Goal: Complete application form: Complete application form

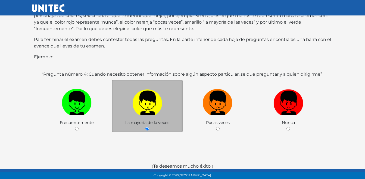
scroll to position [103, 0]
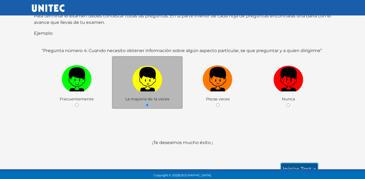
click at [286, 165] on link "Iniciar test >" at bounding box center [299, 169] width 37 height 11
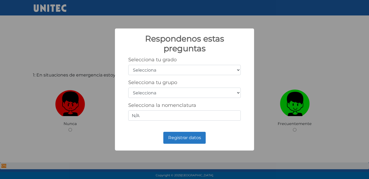
click at [191, 70] on select "Selecciona 1er grado 2do grado 3er grado 4to grado 5to grado 6to grado" at bounding box center [184, 70] width 113 height 10
click at [239, 62] on div "Selecciona tu grado Selecciona 1er grado 2do grado 3er grado 4to grado 5to grad…" at bounding box center [184, 66] width 113 height 18
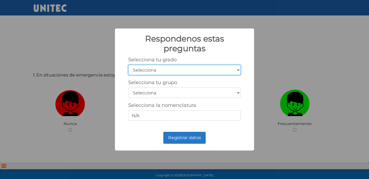
click at [222, 68] on select "Selecciona 1er grado 2do grado 3er grado 4to grado 5to grado 6to grado" at bounding box center [184, 70] width 113 height 10
select select "5"
click at [128, 65] on select "Selecciona 1er grado 2do grado 3er grado 4to grado 5to grado 6to grado" at bounding box center [184, 70] width 113 height 10
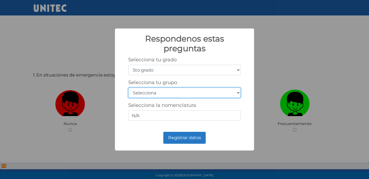
click at [161, 93] on select "Selecciona A B C D E F G H I J K L M N O P Q R S T U V W X Y Z" at bounding box center [184, 93] width 113 height 10
select select "b"
click at [128, 88] on select "Selecciona A B C D E F G H I J K L M N O P Q R S T U V W X Y Z" at bounding box center [184, 93] width 113 height 10
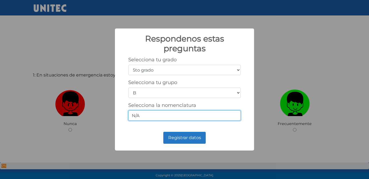
click at [166, 116] on input "N/A" at bounding box center [184, 116] width 113 height 10
type input "N"
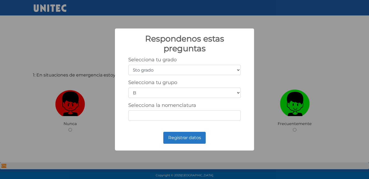
click at [142, 129] on div "Respondenos estas preguntas × Selecciona tu grado Selecciona 1er grado 2do grad…" at bounding box center [184, 90] width 139 height 122
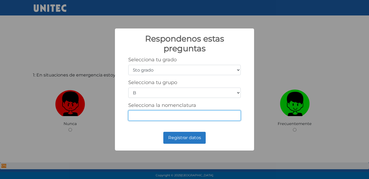
click at [151, 117] on input "Selecciona la nomenclatura" at bounding box center [184, 116] width 113 height 10
type input "5-2"
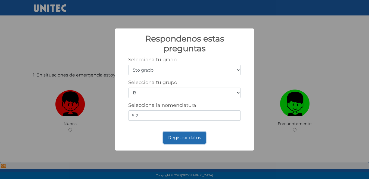
click at [183, 142] on button "Registrar datos" at bounding box center [184, 138] width 42 height 12
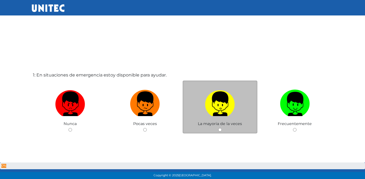
click at [238, 115] on label at bounding box center [220, 104] width 75 height 33
click at [222, 128] on input "radio" at bounding box center [220, 130] width 4 height 4
radio input "true"
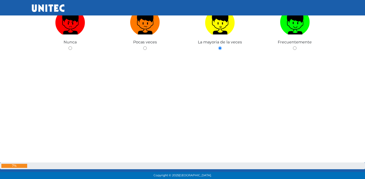
scroll to position [217, 0]
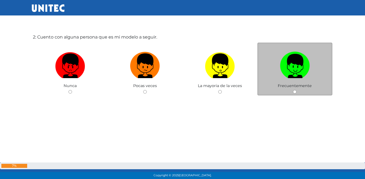
click at [303, 85] on span "Frecuentemente" at bounding box center [295, 85] width 34 height 5
click at [298, 92] on div "Frecuentemente" at bounding box center [294, 69] width 75 height 53
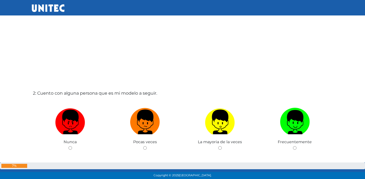
scroll to position [163, 0]
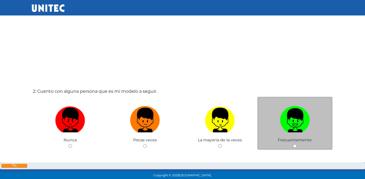
click at [294, 124] on img at bounding box center [295, 118] width 30 height 29
click at [294, 145] on input "radio" at bounding box center [295, 147] width 4 height 4
radio input "true"
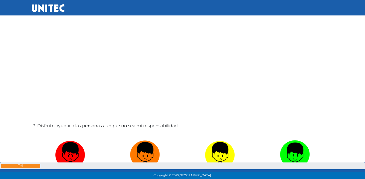
scroll to position [386, 0]
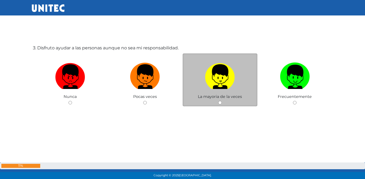
click at [218, 83] on img at bounding box center [220, 75] width 30 height 29
click at [218, 101] on input "radio" at bounding box center [220, 103] width 4 height 4
radio input "true"
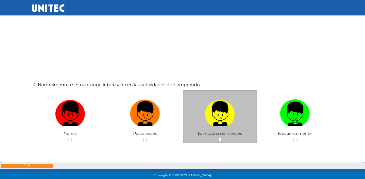
scroll to position [560, 0]
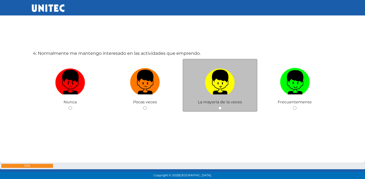
click at [224, 86] on img at bounding box center [220, 80] width 30 height 29
click at [222, 107] on input "radio" at bounding box center [220, 109] width 4 height 4
radio input "true"
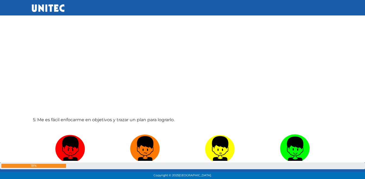
scroll to position [722, 0]
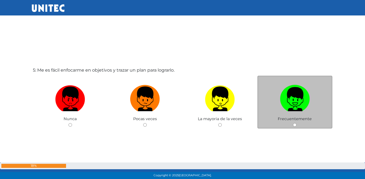
click at [289, 107] on img at bounding box center [295, 97] width 30 height 29
click at [293, 123] on input "radio" at bounding box center [295, 125] width 4 height 4
radio input "true"
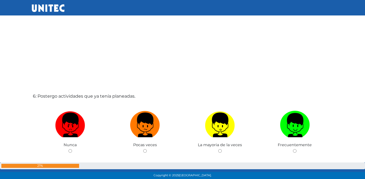
scroll to position [927, 0]
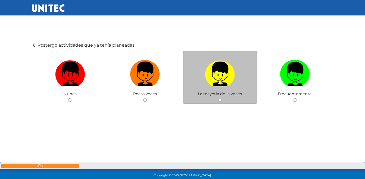
click at [231, 73] on img at bounding box center [220, 72] width 30 height 29
click at [222, 98] on input "radio" at bounding box center [220, 100] width 4 height 4
radio input "true"
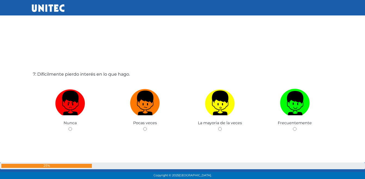
scroll to position [1089, 0]
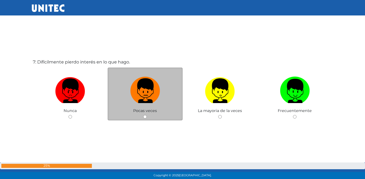
click at [141, 89] on img at bounding box center [145, 89] width 30 height 29
click at [143, 115] on input "radio" at bounding box center [145, 117] width 4 height 4
radio input "true"
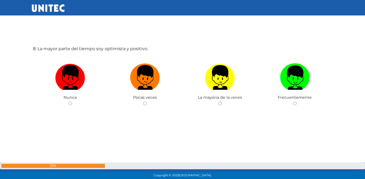
scroll to position [1283, 0]
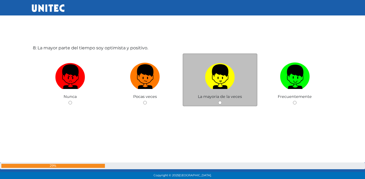
click at [210, 84] on img at bounding box center [220, 75] width 30 height 29
click at [218, 101] on input "radio" at bounding box center [220, 103] width 4 height 4
radio input "true"
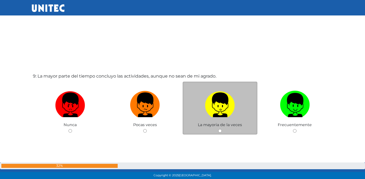
scroll to position [1445, 0]
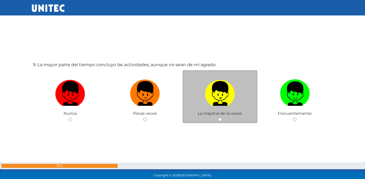
click at [225, 92] on img at bounding box center [220, 91] width 30 height 29
click at [222, 118] on input "radio" at bounding box center [220, 120] width 4 height 4
radio input "true"
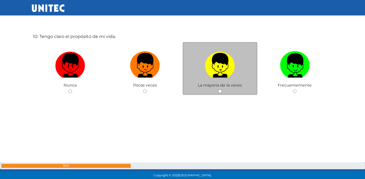
scroll to position [1655, 0]
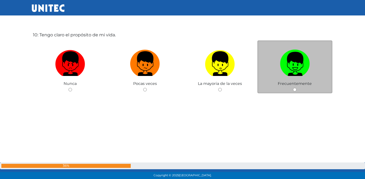
click at [292, 65] on img at bounding box center [295, 62] width 30 height 29
click at [293, 88] on input "radio" at bounding box center [295, 90] width 4 height 4
radio input "true"
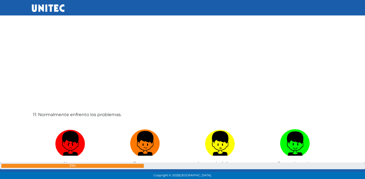
scroll to position [1790, 0]
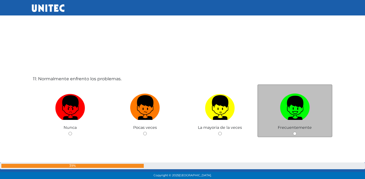
click at [289, 104] on img at bounding box center [295, 106] width 30 height 29
click at [293, 132] on input "radio" at bounding box center [295, 134] width 4 height 4
radio input "true"
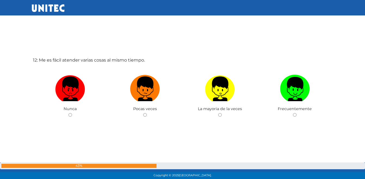
scroll to position [1992, 0]
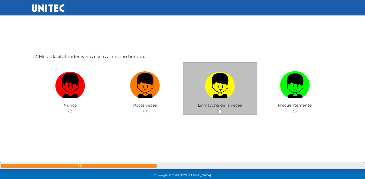
click at [229, 94] on img at bounding box center [220, 83] width 30 height 29
click at [222, 110] on input "radio" at bounding box center [220, 112] width 4 height 4
radio input "true"
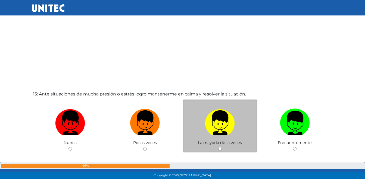
scroll to position [2167, 0]
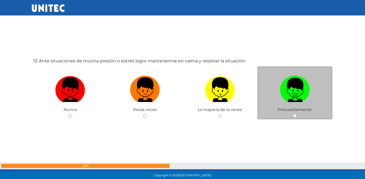
click at [286, 92] on img at bounding box center [295, 88] width 30 height 29
click at [293, 114] on input "radio" at bounding box center [295, 116] width 4 height 4
radio input "true"
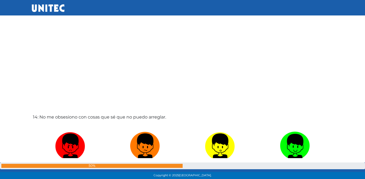
scroll to position [2316, 0]
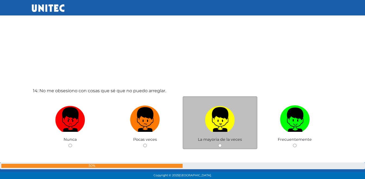
click at [221, 117] on img at bounding box center [220, 118] width 30 height 29
click at [221, 144] on input "radio" at bounding box center [220, 146] width 4 height 4
radio input "true"
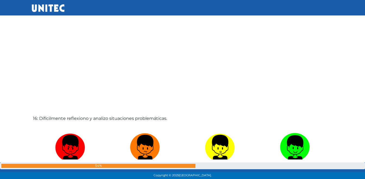
scroll to position [2674, 0]
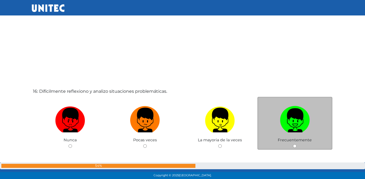
click at [297, 125] on img at bounding box center [295, 118] width 30 height 29
click at [297, 145] on input "radio" at bounding box center [295, 147] width 4 height 4
radio input "true"
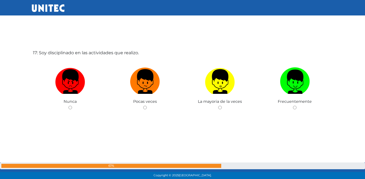
scroll to position [2897, 0]
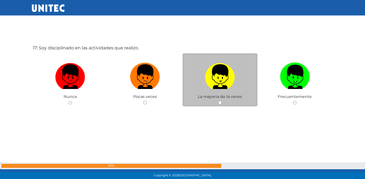
click at [230, 83] on img at bounding box center [220, 75] width 30 height 29
click at [222, 101] on input "radio" at bounding box center [220, 103] width 4 height 4
radio input "true"
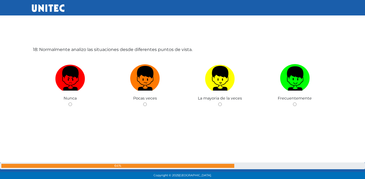
scroll to position [3077, 0]
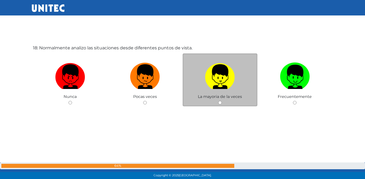
click at [226, 73] on img at bounding box center [220, 75] width 30 height 29
click at [222, 101] on input "radio" at bounding box center [220, 103] width 4 height 4
radio input "true"
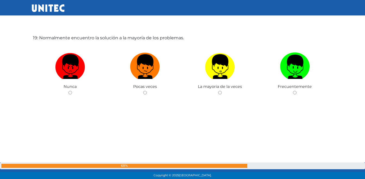
scroll to position [3266, 0]
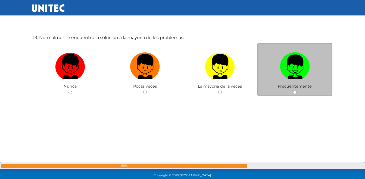
click at [299, 72] on img at bounding box center [295, 64] width 30 height 29
click at [297, 91] on input "radio" at bounding box center [295, 93] width 4 height 4
radio input "true"
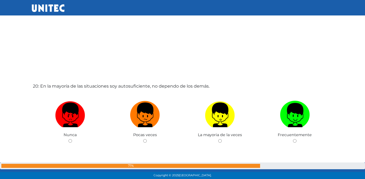
scroll to position [3402, 0]
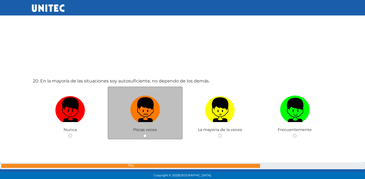
click at [149, 114] on img at bounding box center [145, 108] width 30 height 29
click at [147, 134] on input "radio" at bounding box center [145, 136] width 4 height 4
radio input "true"
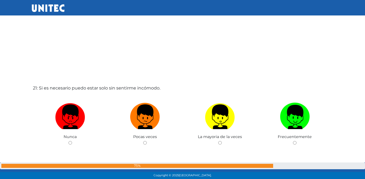
scroll to position [3575, 0]
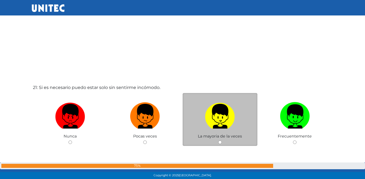
click at [222, 122] on img at bounding box center [220, 114] width 30 height 29
click at [222, 141] on input "radio" at bounding box center [220, 143] width 4 height 4
radio input "true"
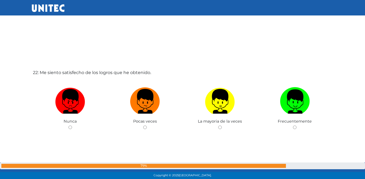
scroll to position [3775, 0]
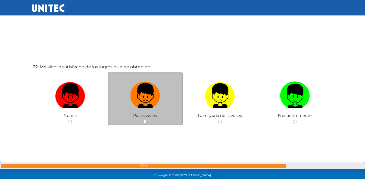
click at [138, 98] on img at bounding box center [145, 94] width 30 height 29
click at [143, 120] on input "radio" at bounding box center [145, 122] width 4 height 4
radio input "true"
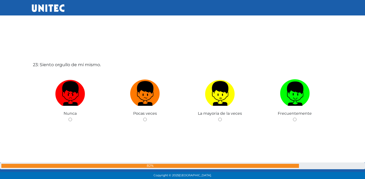
scroll to position [3957, 0]
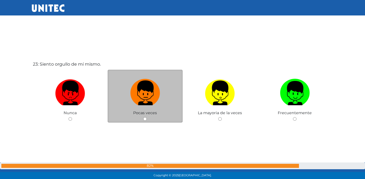
click at [140, 94] on img at bounding box center [145, 91] width 30 height 29
click at [143, 117] on input "radio" at bounding box center [145, 119] width 4 height 4
radio input "true"
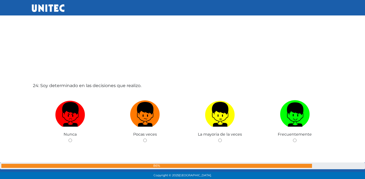
scroll to position [4133, 0]
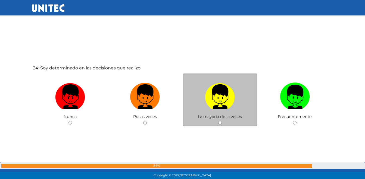
click at [221, 90] on img at bounding box center [220, 95] width 30 height 29
click at [221, 121] on input "radio" at bounding box center [220, 123] width 4 height 4
radio input "true"
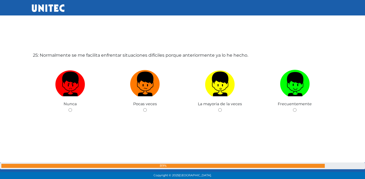
scroll to position [4341, 0]
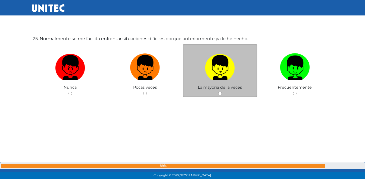
click at [230, 71] on img at bounding box center [220, 65] width 30 height 29
click at [222, 92] on input "radio" at bounding box center [220, 94] width 4 height 4
radio input "true"
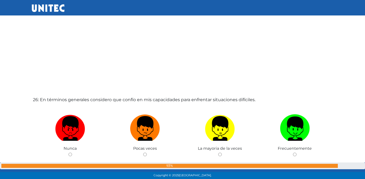
scroll to position [4512, 0]
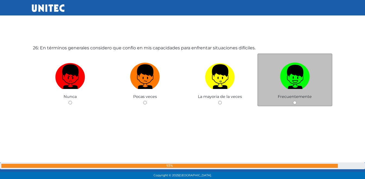
click at [288, 75] on img at bounding box center [295, 75] width 30 height 29
click at [293, 101] on input "radio" at bounding box center [295, 103] width 4 height 4
radio input "true"
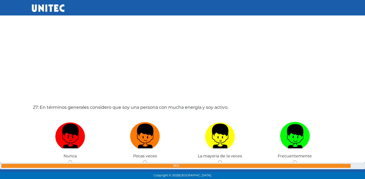
scroll to position [4635, 0]
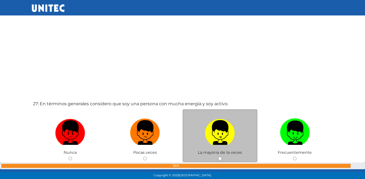
click at [220, 127] on img at bounding box center [220, 131] width 30 height 29
click at [220, 157] on input "radio" at bounding box center [220, 159] width 4 height 4
radio input "true"
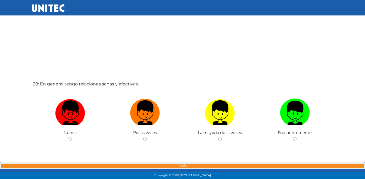
scroll to position [4835, 0]
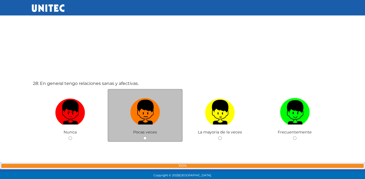
click at [150, 115] on img at bounding box center [145, 110] width 30 height 29
click at [147, 137] on input "radio" at bounding box center [145, 139] width 4 height 4
radio input "true"
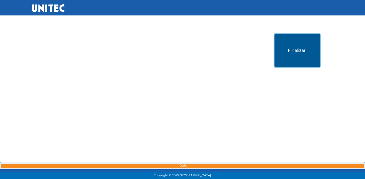
click at [291, 58] on button "Finalizar!" at bounding box center [297, 50] width 45 height 33
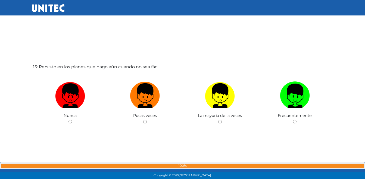
scroll to position [2522, 0]
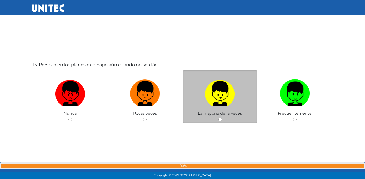
click at [224, 94] on img at bounding box center [220, 91] width 30 height 29
click at [222, 118] on input "radio" at bounding box center [220, 120] width 4 height 4
radio input "true"
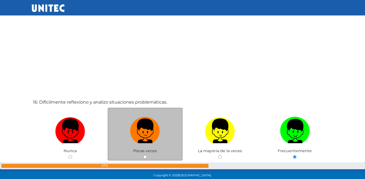
scroll to position [2691, 0]
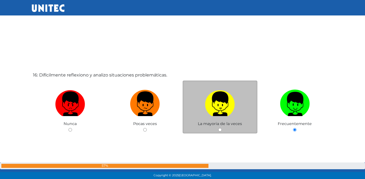
click at [219, 103] on img at bounding box center [220, 102] width 30 height 29
click at [219, 128] on input "radio" at bounding box center [220, 130] width 4 height 4
radio input "true"
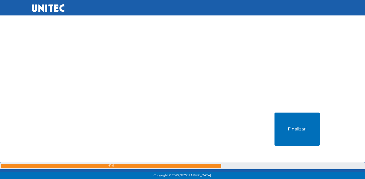
scroll to position [5061, 0]
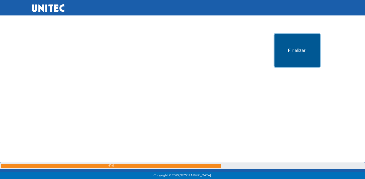
click at [277, 54] on button "Finalizar!" at bounding box center [297, 50] width 45 height 33
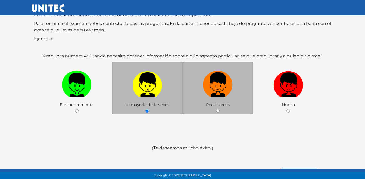
scroll to position [79, 0]
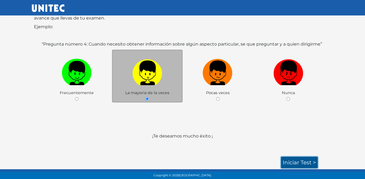
click at [292, 162] on link "Iniciar test >" at bounding box center [299, 162] width 37 height 11
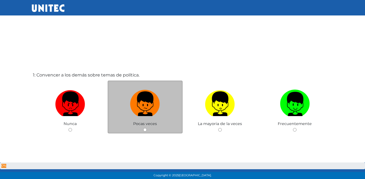
click at [141, 115] on img at bounding box center [145, 102] width 30 height 29
click at [143, 128] on input "radio" at bounding box center [145, 130] width 4 height 4
radio input "true"
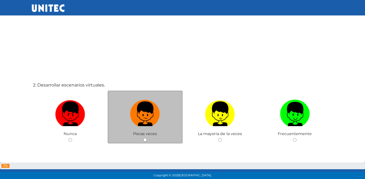
scroll to position [176, 0]
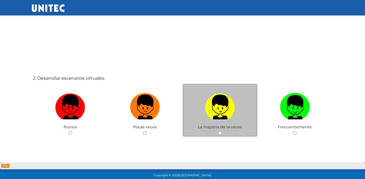
click at [210, 107] on img at bounding box center [220, 105] width 30 height 29
click at [218, 132] on input "radio" at bounding box center [220, 134] width 4 height 4
radio input "true"
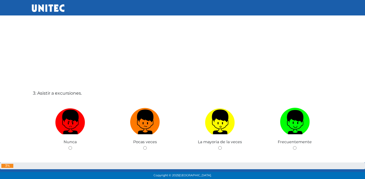
scroll to position [376, 0]
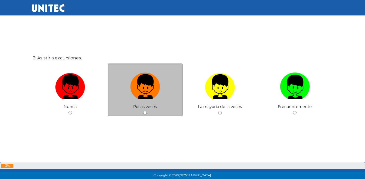
click at [146, 91] on img at bounding box center [145, 85] width 30 height 29
click at [146, 111] on input "radio" at bounding box center [145, 113] width 4 height 4
radio input "true"
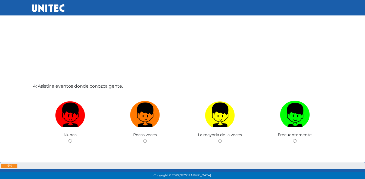
scroll to position [558, 0]
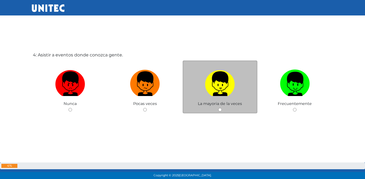
click at [215, 91] on img at bounding box center [220, 82] width 30 height 29
click at [218, 108] on input "radio" at bounding box center [220, 110] width 4 height 4
radio input "true"
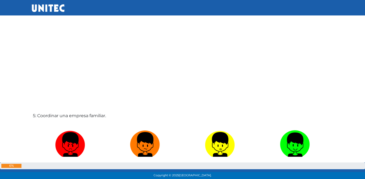
scroll to position [704, 0]
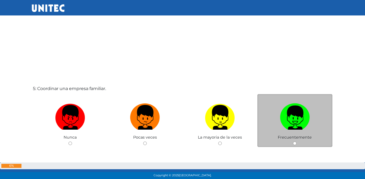
click at [288, 103] on img at bounding box center [295, 115] width 30 height 29
click at [293, 142] on input "radio" at bounding box center [295, 144] width 4 height 4
radio input "true"
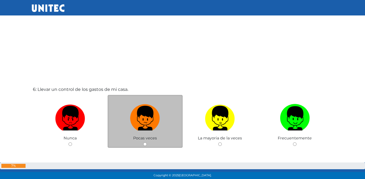
scroll to position [894, 0]
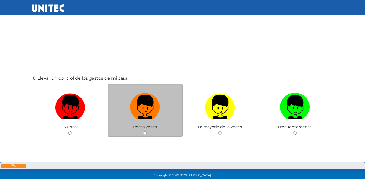
click at [161, 105] on label at bounding box center [145, 107] width 75 height 33
click at [147, 132] on input "radio" at bounding box center [145, 134] width 4 height 4
radio input "true"
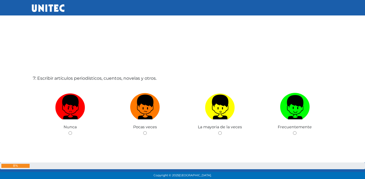
scroll to position [1079, 0]
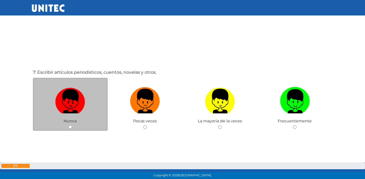
click at [81, 105] on img at bounding box center [70, 99] width 30 height 29
click at [72, 126] on input "radio" at bounding box center [70, 128] width 4 height 4
radio input "true"
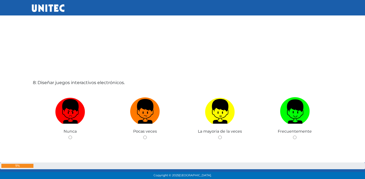
scroll to position [1256, 0]
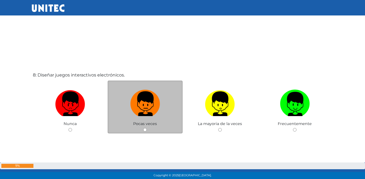
click at [156, 101] on img at bounding box center [145, 102] width 30 height 29
click at [147, 128] on input "radio" at bounding box center [145, 130] width 4 height 4
radio input "true"
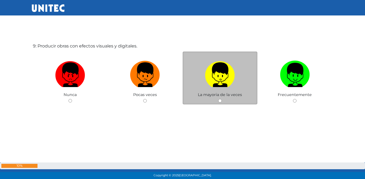
scroll to position [1456, 0]
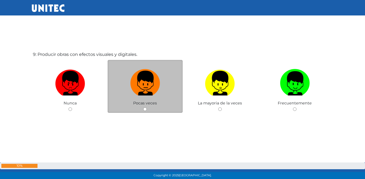
click at [148, 92] on img at bounding box center [145, 81] width 30 height 29
click at [147, 108] on input "radio" at bounding box center [145, 110] width 4 height 4
radio input "true"
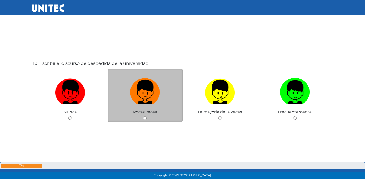
scroll to position [1642, 0]
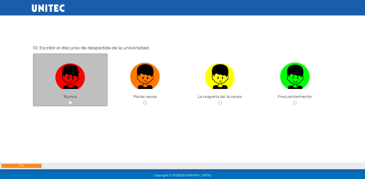
click at [74, 79] on img at bounding box center [70, 75] width 30 height 29
click at [72, 101] on input "radio" at bounding box center [70, 103] width 4 height 4
radio input "true"
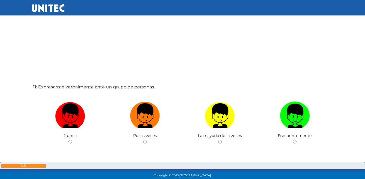
scroll to position [1794, 0]
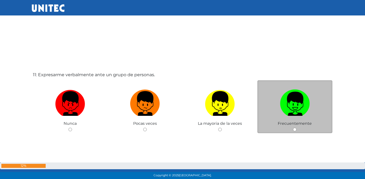
click at [285, 100] on img at bounding box center [295, 102] width 30 height 29
click at [293, 128] on input "radio" at bounding box center [295, 130] width 4 height 4
radio input "true"
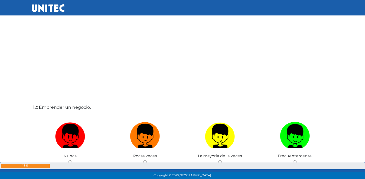
scroll to position [1968, 0]
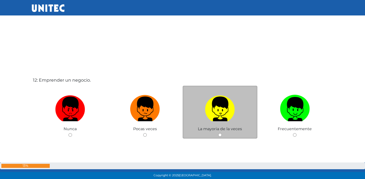
drag, startPoint x: 224, startPoint y: 110, endPoint x: 222, endPoint y: 110, distance: 3.0
click at [225, 110] on img at bounding box center [220, 107] width 30 height 29
click at [222, 133] on input "radio" at bounding box center [220, 135] width 4 height 4
radio input "true"
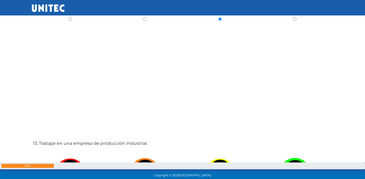
scroll to position [2180, 0]
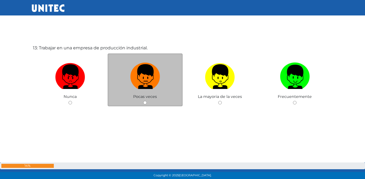
click at [147, 82] on img at bounding box center [145, 75] width 30 height 29
click at [147, 101] on input "radio" at bounding box center [145, 103] width 4 height 4
radio input "true"
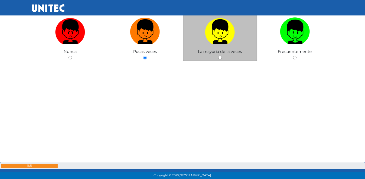
scroll to position [2217, 0]
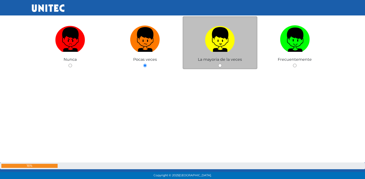
click at [211, 39] on img at bounding box center [220, 37] width 30 height 29
click at [218, 64] on input "radio" at bounding box center [220, 66] width 4 height 4
radio input "true"
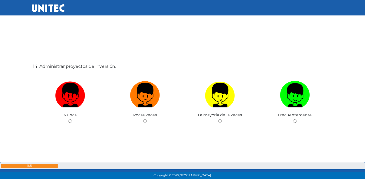
scroll to position [2353, 0]
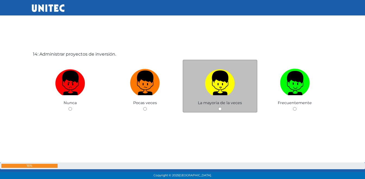
click at [226, 91] on img at bounding box center [220, 81] width 30 height 29
click at [222, 107] on input "radio" at bounding box center [220, 109] width 4 height 4
radio input "true"
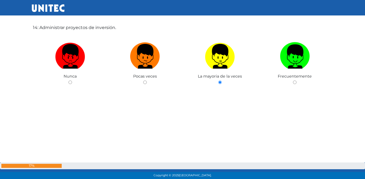
scroll to position [2515, 0]
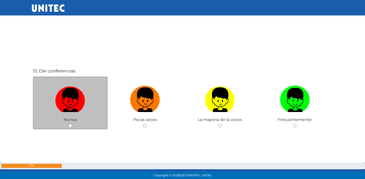
click at [75, 105] on img at bounding box center [70, 98] width 30 height 29
click at [72, 124] on input "radio" at bounding box center [70, 126] width 4 height 4
radio input "true"
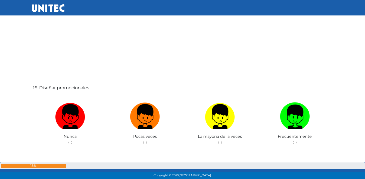
scroll to position [2705, 0]
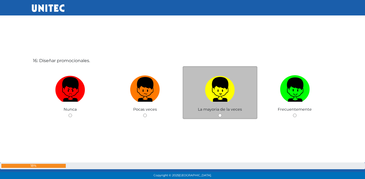
click at [233, 98] on img at bounding box center [220, 87] width 30 height 29
click at [222, 114] on input "radio" at bounding box center [220, 116] width 4 height 4
radio input "true"
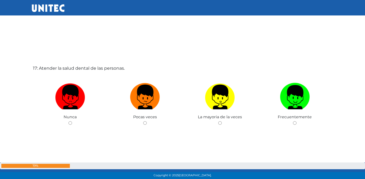
scroll to position [2897, 0]
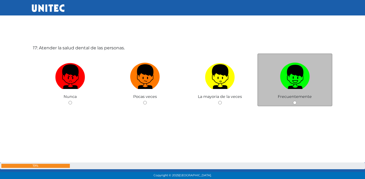
click at [292, 69] on img at bounding box center [295, 75] width 30 height 29
click at [293, 101] on input "radio" at bounding box center [295, 103] width 4 height 4
radio input "true"
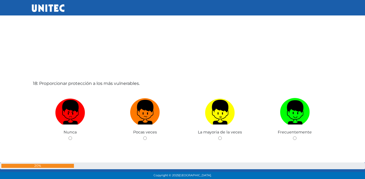
scroll to position [3046, 0]
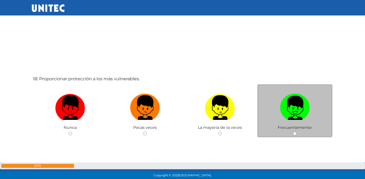
click at [294, 104] on img at bounding box center [295, 106] width 30 height 29
click at [294, 132] on input "radio" at bounding box center [295, 134] width 4 height 4
radio input "true"
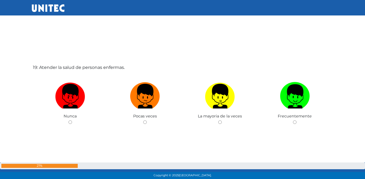
scroll to position [3246, 0]
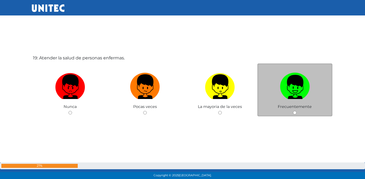
click at [283, 84] on img at bounding box center [295, 85] width 30 height 29
click at [293, 111] on input "radio" at bounding box center [295, 113] width 4 height 4
radio input "true"
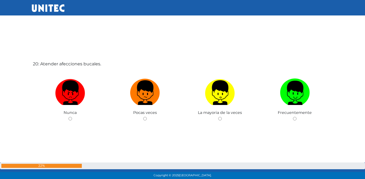
scroll to position [3435, 0]
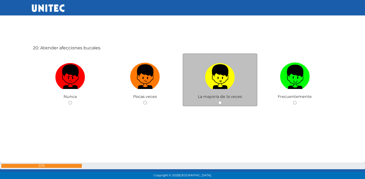
click at [222, 64] on img at bounding box center [220, 75] width 30 height 29
click at [222, 101] on input "radio" at bounding box center [220, 103] width 4 height 4
radio input "true"
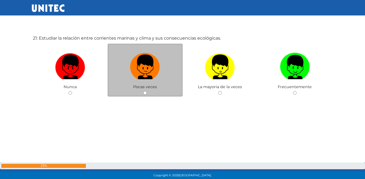
scroll to position [3625, 0]
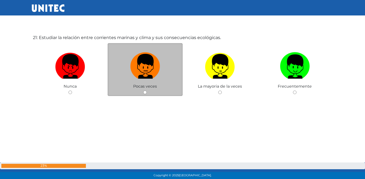
click at [155, 73] on img at bounding box center [145, 64] width 30 height 29
click at [147, 91] on input "radio" at bounding box center [145, 93] width 4 height 4
radio input "true"
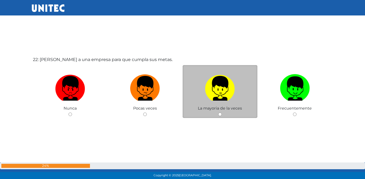
scroll to position [3788, 0]
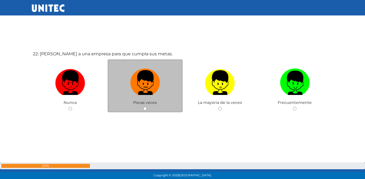
click at [141, 86] on img at bounding box center [145, 81] width 30 height 29
click at [143, 107] on input "radio" at bounding box center [145, 109] width 4 height 4
radio input "true"
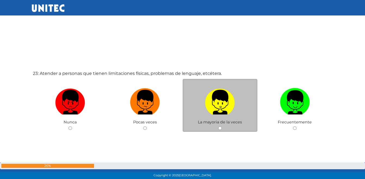
scroll to position [3951, 0]
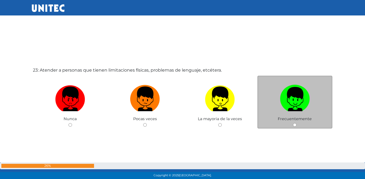
click at [275, 97] on label at bounding box center [294, 99] width 75 height 33
click at [293, 123] on input "radio" at bounding box center [295, 125] width 4 height 4
radio input "true"
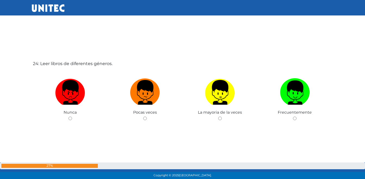
scroll to position [4153, 0]
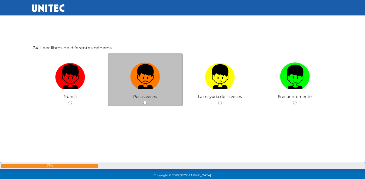
click at [147, 82] on img at bounding box center [145, 75] width 30 height 29
click at [147, 101] on input "radio" at bounding box center [145, 103] width 4 height 4
radio input "true"
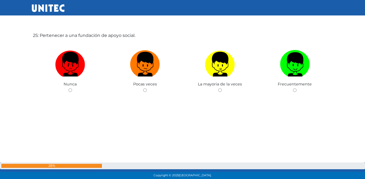
scroll to position [4332, 0]
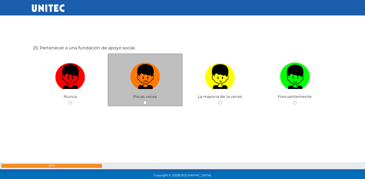
click at [150, 81] on img at bounding box center [145, 75] width 30 height 29
click at [147, 101] on input "radio" at bounding box center [145, 103] width 4 height 4
radio input "true"
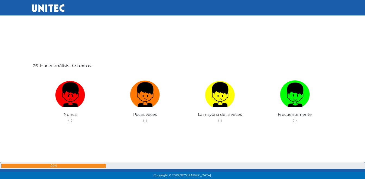
scroll to position [4506, 0]
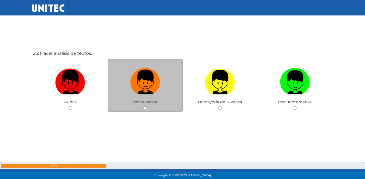
click at [154, 86] on img at bounding box center [145, 80] width 30 height 29
click at [147, 107] on input "radio" at bounding box center [145, 109] width 4 height 4
radio input "true"
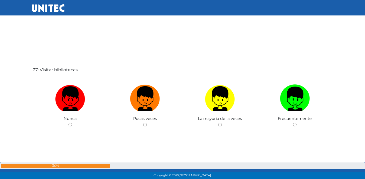
scroll to position [4681, 0]
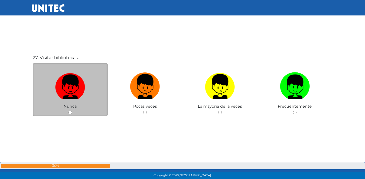
click at [73, 98] on img at bounding box center [70, 84] width 30 height 29
click at [72, 111] on input "radio" at bounding box center [70, 113] width 4 height 4
radio input "true"
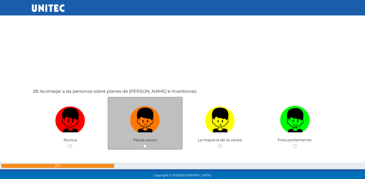
scroll to position [4836, 0]
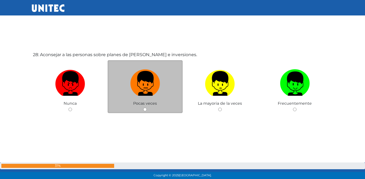
click at [137, 89] on img at bounding box center [145, 81] width 30 height 29
click at [143, 108] on input "radio" at bounding box center [145, 110] width 4 height 4
radio input "true"
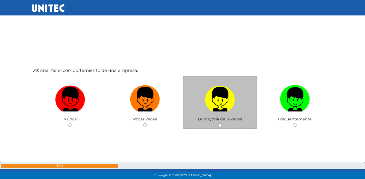
scroll to position [5038, 0]
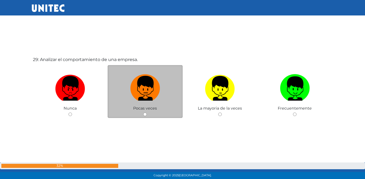
click at [154, 94] on img at bounding box center [145, 86] width 30 height 29
click at [147, 113] on input "radio" at bounding box center [145, 115] width 4 height 4
radio input "true"
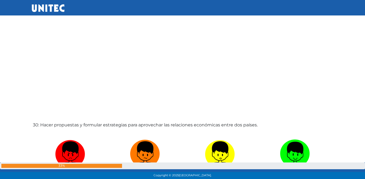
scroll to position [5229, 0]
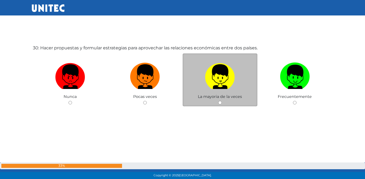
click at [210, 79] on img at bounding box center [220, 75] width 30 height 29
click at [218, 101] on input "radio" at bounding box center [220, 103] width 4 height 4
radio input "true"
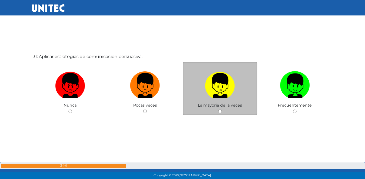
scroll to position [5408, 0]
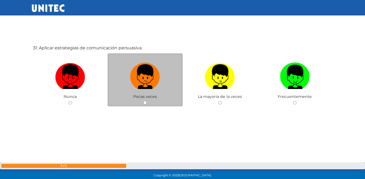
click at [166, 71] on label at bounding box center [145, 76] width 75 height 33
click at [147, 101] on input "radio" at bounding box center [145, 103] width 4 height 4
radio input "true"
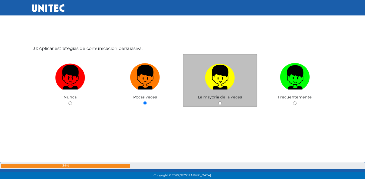
click at [220, 67] on img at bounding box center [220, 75] width 30 height 29
click at [220, 102] on input "radio" at bounding box center [220, 104] width 4 height 4
radio input "true"
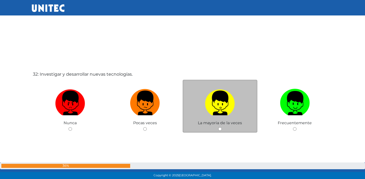
scroll to position [5598, 0]
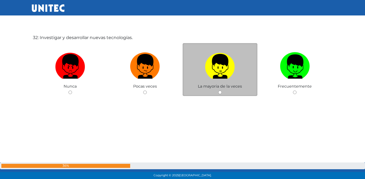
click at [239, 75] on label at bounding box center [220, 66] width 75 height 33
click at [222, 91] on input "radio" at bounding box center [220, 93] width 4 height 4
radio input "true"
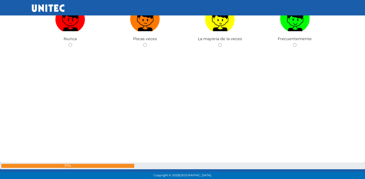
scroll to position [5825, 0]
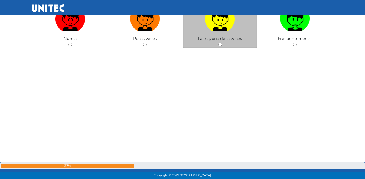
click at [228, 32] on label at bounding box center [220, 18] width 75 height 33
click at [222, 43] on input "radio" at bounding box center [220, 45] width 4 height 4
radio input "true"
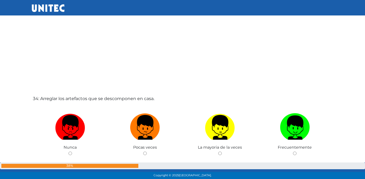
scroll to position [5899, 0]
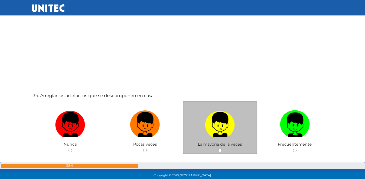
click at [238, 122] on label at bounding box center [220, 124] width 75 height 33
click at [222, 149] on input "radio" at bounding box center [220, 151] width 4 height 4
radio input "true"
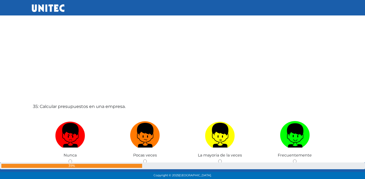
scroll to position [6099, 0]
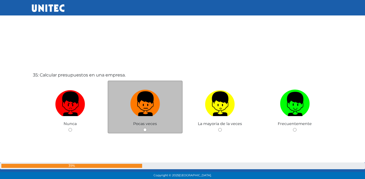
drag, startPoint x: 145, startPoint y: 104, endPoint x: 155, endPoint y: 105, distance: 10.1
click at [145, 104] on img at bounding box center [145, 102] width 30 height 29
click at [145, 128] on input "radio" at bounding box center [145, 130] width 4 height 4
radio input "true"
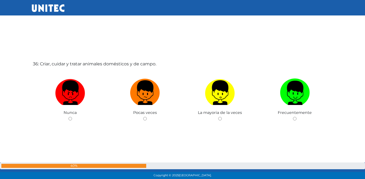
scroll to position [6299, 0]
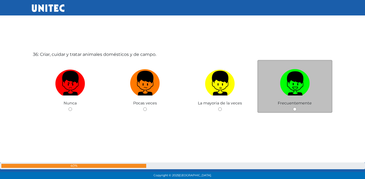
click at [298, 82] on img at bounding box center [295, 81] width 30 height 29
click at [297, 108] on input "radio" at bounding box center [295, 110] width 4 height 4
radio input "true"
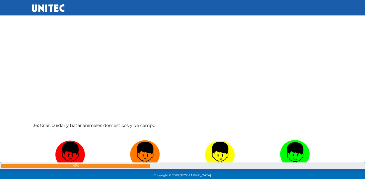
scroll to position [6147, 0]
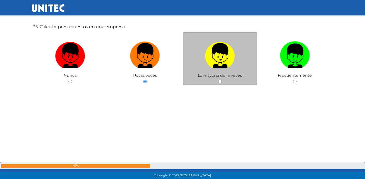
click at [223, 53] on img at bounding box center [220, 53] width 30 height 29
click at [222, 80] on input "radio" at bounding box center [220, 82] width 4 height 4
radio input "true"
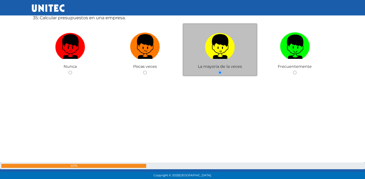
scroll to position [6155, 0]
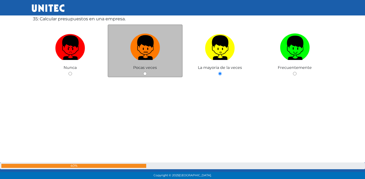
click at [150, 49] on img at bounding box center [145, 46] width 30 height 29
click at [147, 72] on input "radio" at bounding box center [145, 74] width 4 height 4
radio input "true"
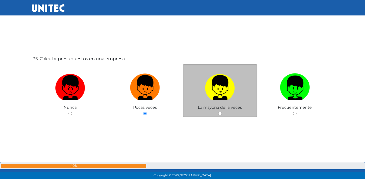
click at [221, 80] on img at bounding box center [220, 85] width 30 height 29
click at [221, 112] on input "radio" at bounding box center [220, 114] width 4 height 4
radio input "true"
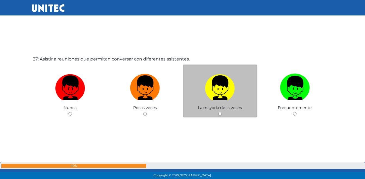
scroll to position [6484, 0]
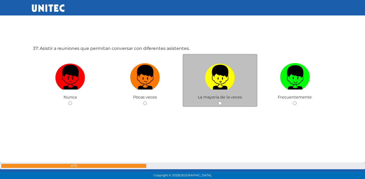
click at [217, 84] on img at bounding box center [220, 75] width 30 height 29
click at [218, 102] on input "radio" at bounding box center [220, 104] width 4 height 4
radio input "true"
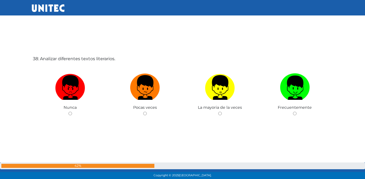
scroll to position [6664, 0]
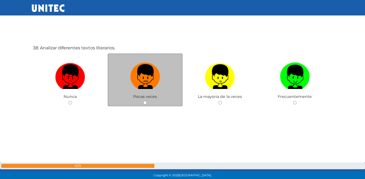
click at [137, 86] on img at bounding box center [145, 75] width 30 height 29
click at [143, 101] on input "radio" at bounding box center [145, 103] width 4 height 4
radio input "true"
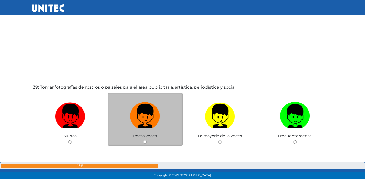
scroll to position [6811, 0]
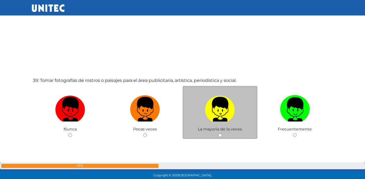
click at [221, 109] on img at bounding box center [220, 107] width 30 height 29
click at [221, 134] on input "radio" at bounding box center [220, 136] width 4 height 4
radio input "true"
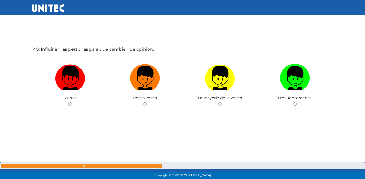
scroll to position [7023, 0]
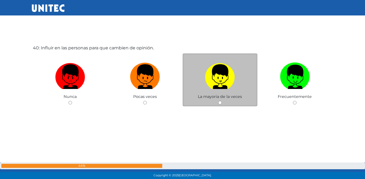
click at [211, 85] on img at bounding box center [220, 75] width 30 height 29
click at [218, 101] on input "radio" at bounding box center [220, 103] width 4 height 4
radio input "true"
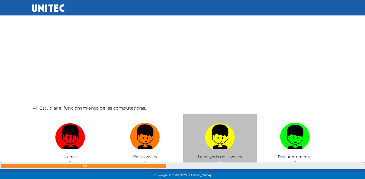
scroll to position [7158, 0]
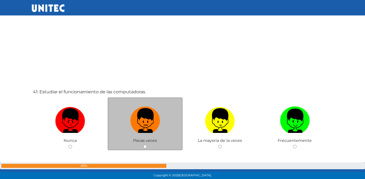
click at [157, 121] on img at bounding box center [145, 119] width 30 height 29
click at [147, 145] on input "radio" at bounding box center [145, 147] width 4 height 4
radio input "true"
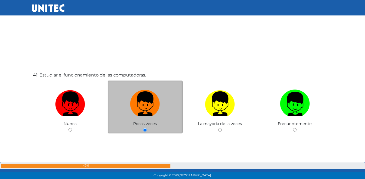
scroll to position [7177, 0]
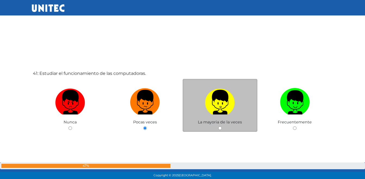
click at [202, 105] on label at bounding box center [220, 102] width 75 height 33
click at [218, 127] on input "radio" at bounding box center [220, 129] width 4 height 4
radio input "true"
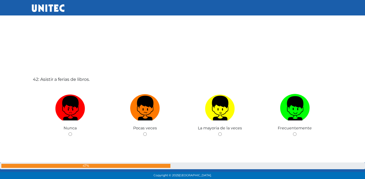
scroll to position [7352, 0]
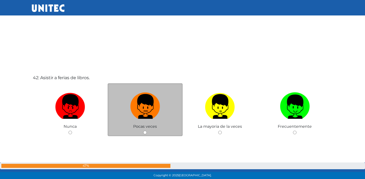
click at [158, 109] on img at bounding box center [145, 105] width 30 height 29
click at [147, 131] on input "radio" at bounding box center [145, 133] width 4 height 4
radio input "true"
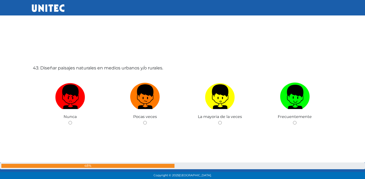
scroll to position [7561, 0]
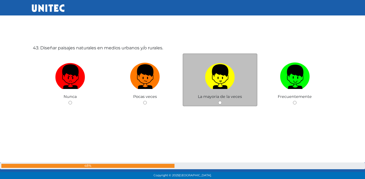
click at [214, 83] on img at bounding box center [220, 75] width 30 height 29
click at [218, 101] on input "radio" at bounding box center [220, 103] width 4 height 4
radio input "true"
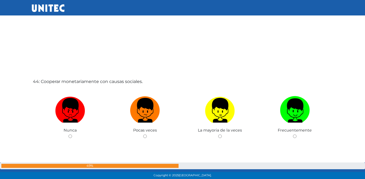
scroll to position [7743, 0]
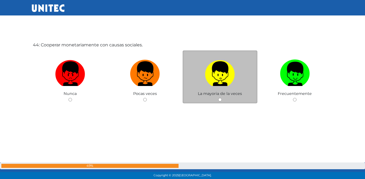
click at [222, 87] on label at bounding box center [220, 73] width 75 height 33
click at [222, 98] on input "radio" at bounding box center [220, 100] width 4 height 4
radio input "true"
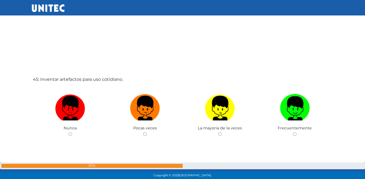
scroll to position [7889, 0]
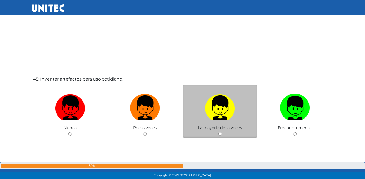
click at [214, 109] on img at bounding box center [220, 106] width 30 height 29
click at [218, 132] on input "radio" at bounding box center [220, 134] width 4 height 4
radio input "true"
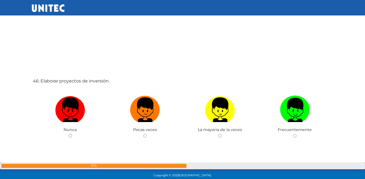
scroll to position [8078, 0]
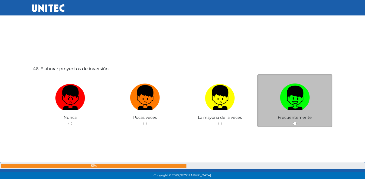
click at [288, 96] on img at bounding box center [295, 96] width 30 height 29
click at [293, 122] on input "radio" at bounding box center [295, 124] width 4 height 4
radio input "true"
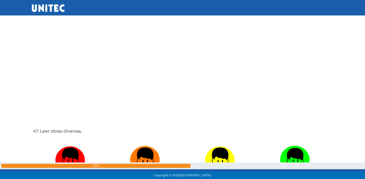
scroll to position [8251, 0]
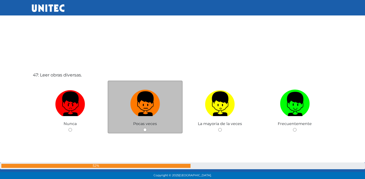
click at [147, 108] on img at bounding box center [145, 102] width 30 height 29
click at [147, 128] on input "radio" at bounding box center [145, 130] width 4 height 4
radio input "true"
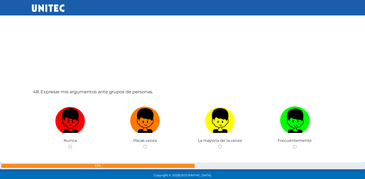
scroll to position [8424, 0]
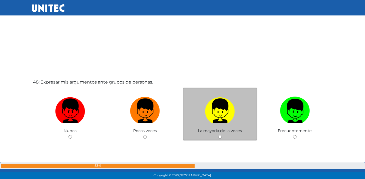
click at [212, 111] on img at bounding box center [220, 109] width 30 height 29
click at [218, 135] on input "radio" at bounding box center [220, 137] width 4 height 4
radio input "true"
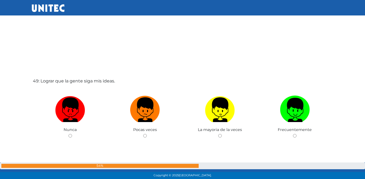
scroll to position [8623, 0]
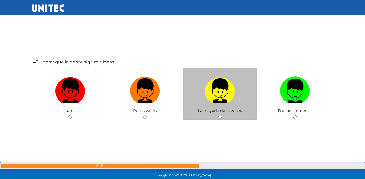
click at [235, 95] on label at bounding box center [220, 90] width 75 height 33
click at [222, 115] on input "radio" at bounding box center [220, 117] width 4 height 4
radio input "true"
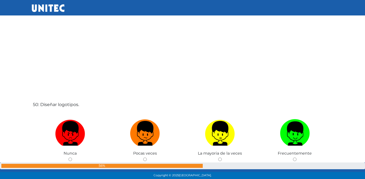
scroll to position [8817, 0]
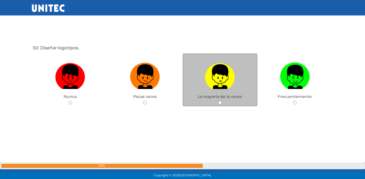
click at [211, 83] on img at bounding box center [220, 75] width 30 height 29
click at [218, 101] on input "radio" at bounding box center [220, 103] width 4 height 4
radio input "true"
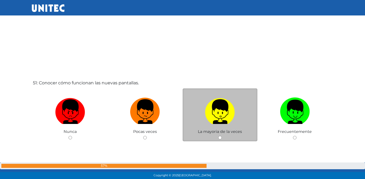
scroll to position [8989, 0]
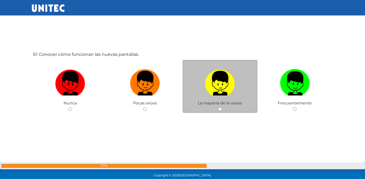
click at [212, 99] on label at bounding box center [220, 83] width 75 height 33
click at [218, 108] on input "radio" at bounding box center [220, 110] width 4 height 4
radio input "true"
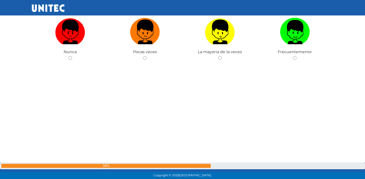
scroll to position [9230, 0]
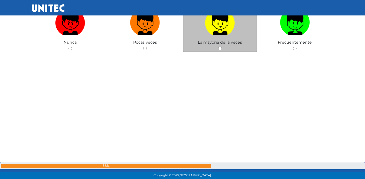
click at [233, 32] on img at bounding box center [220, 20] width 30 height 29
click at [222, 47] on input "radio" at bounding box center [220, 49] width 4 height 4
radio input "true"
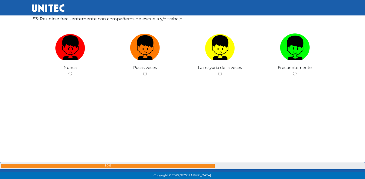
scroll to position [9357, 0]
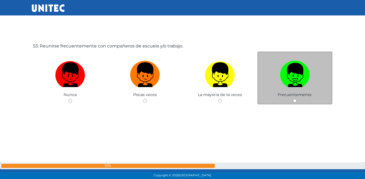
click at [291, 86] on img at bounding box center [295, 73] width 30 height 29
click at [293, 99] on input "radio" at bounding box center [295, 101] width 4 height 4
radio input "true"
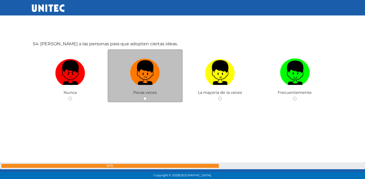
scroll to position [9539, 0]
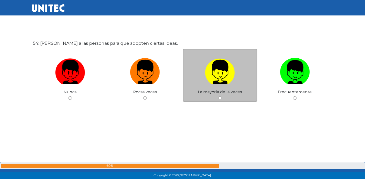
click at [230, 72] on img at bounding box center [220, 70] width 30 height 29
click at [222, 96] on input "radio" at bounding box center [220, 98] width 4 height 4
radio input "true"
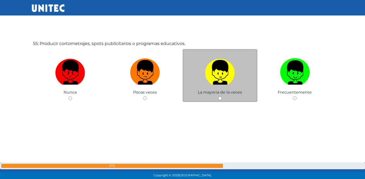
scroll to position [9718, 0]
click at [202, 79] on label at bounding box center [220, 72] width 75 height 33
click at [218, 96] on input "radio" at bounding box center [220, 98] width 4 height 4
radio input "true"
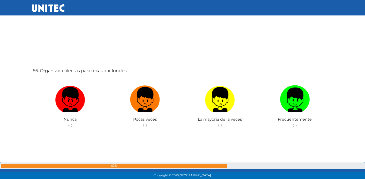
scroll to position [9893, 0]
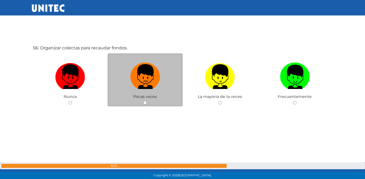
click at [152, 73] on img at bounding box center [145, 75] width 30 height 29
click at [147, 101] on input "radio" at bounding box center [145, 103] width 4 height 4
radio input "true"
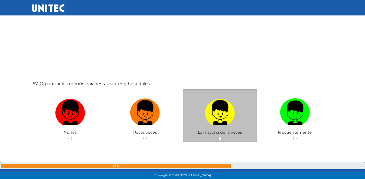
click at [220, 110] on img at bounding box center [220, 110] width 30 height 29
click at [220, 137] on input "radio" at bounding box center [220, 139] width 4 height 4
radio input "true"
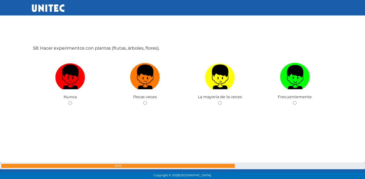
scroll to position [10252, 0]
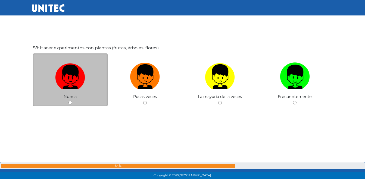
click at [77, 75] on img at bounding box center [70, 75] width 30 height 29
click at [72, 101] on input "radio" at bounding box center [70, 103] width 4 height 4
radio input "true"
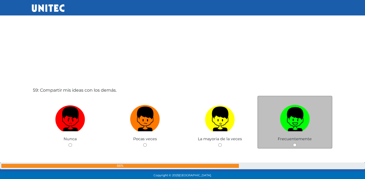
click at [294, 113] on img at bounding box center [295, 117] width 30 height 29
click at [294, 144] on input "radio" at bounding box center [295, 146] width 4 height 4
radio input "true"
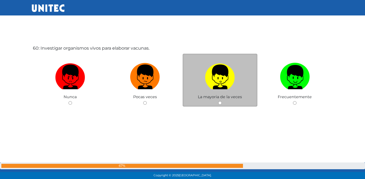
scroll to position [10610, 0]
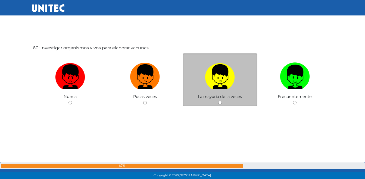
click at [222, 75] on img at bounding box center [220, 75] width 30 height 29
click at [222, 101] on input "radio" at bounding box center [220, 103] width 4 height 4
radio input "true"
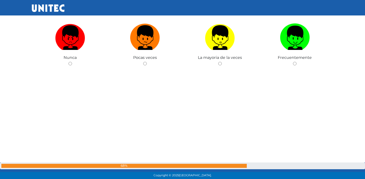
scroll to position [10926, 0]
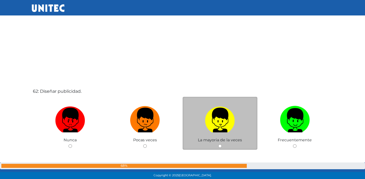
click at [229, 113] on img at bounding box center [220, 118] width 30 height 29
click at [222, 145] on input "radio" at bounding box center [220, 147] width 4 height 4
radio input "true"
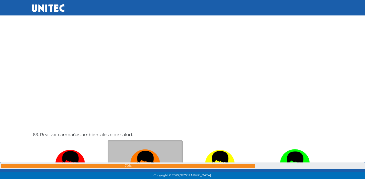
click at [138, 157] on img at bounding box center [145, 162] width 30 height 29
radio input "true"
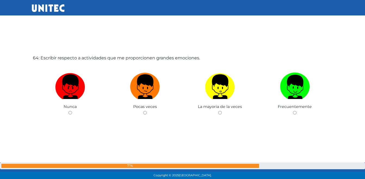
scroll to position [11328, 0]
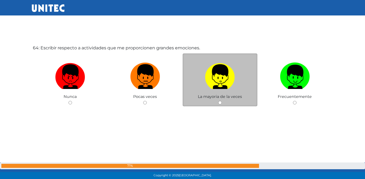
drag, startPoint x: 139, startPoint y: 83, endPoint x: 186, endPoint y: 89, distance: 46.8
click at [139, 84] on img at bounding box center [145, 75] width 30 height 29
click at [143, 101] on input "radio" at bounding box center [145, 103] width 4 height 4
radio input "true"
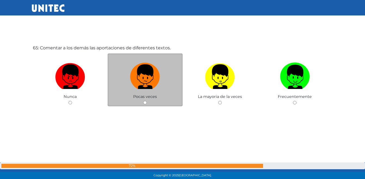
click at [150, 89] on label at bounding box center [145, 76] width 75 height 33
click at [147, 101] on input "radio" at bounding box center [145, 103] width 4 height 4
radio input "true"
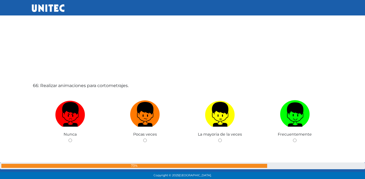
scroll to position [11698, 0]
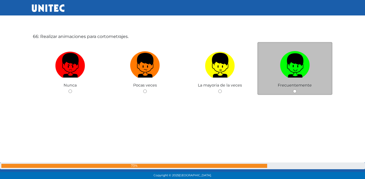
drag, startPoint x: 286, startPoint y: 86, endPoint x: 280, endPoint y: 95, distance: 10.3
click at [288, 86] on span "Frecuentemente" at bounding box center [295, 85] width 34 height 5
click at [292, 73] on img at bounding box center [295, 63] width 30 height 29
click at [293, 90] on input "radio" at bounding box center [295, 92] width 4 height 4
radio input "true"
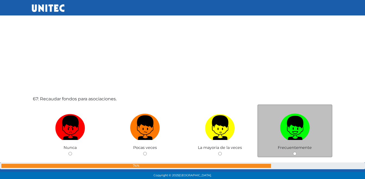
click at [301, 128] on img at bounding box center [295, 126] width 30 height 29
click at [297, 152] on input "radio" at bounding box center [295, 154] width 4 height 4
radio input "true"
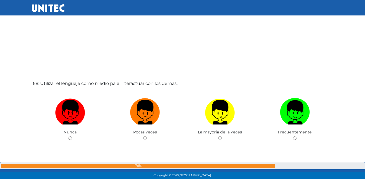
scroll to position [12045, 0]
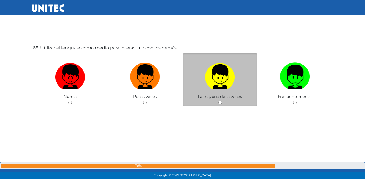
click at [218, 77] on img at bounding box center [220, 75] width 30 height 29
click at [218, 101] on input "radio" at bounding box center [220, 103] width 4 height 4
radio input "true"
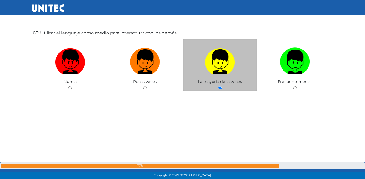
scroll to position [12065, 0]
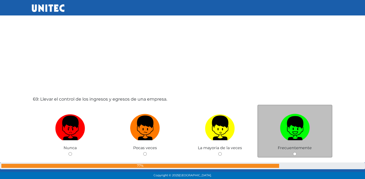
click at [300, 128] on img at bounding box center [295, 126] width 30 height 29
click at [297, 152] on input "radio" at bounding box center [295, 154] width 4 height 4
radio input "true"
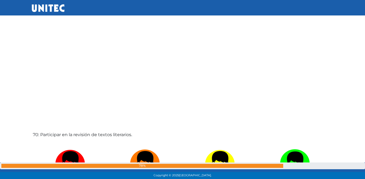
scroll to position [12375, 0]
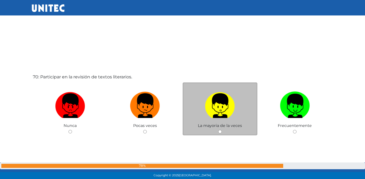
click at [240, 103] on label at bounding box center [220, 105] width 75 height 33
click at [222, 130] on input "radio" at bounding box center [220, 132] width 4 height 4
radio input "true"
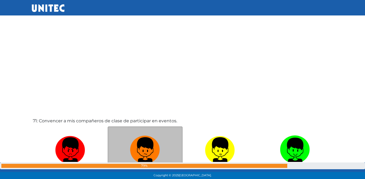
scroll to position [12538, 0]
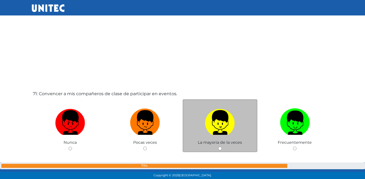
click at [210, 124] on img at bounding box center [220, 121] width 30 height 29
click at [218, 147] on input "radio" at bounding box center [220, 149] width 4 height 4
radio input "true"
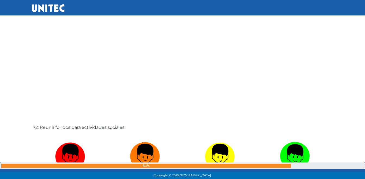
scroll to position [12765, 0]
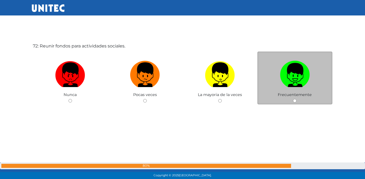
click at [280, 78] on img at bounding box center [295, 73] width 30 height 29
click at [293, 99] on input "radio" at bounding box center [295, 101] width 4 height 4
radio input "true"
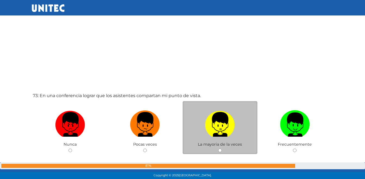
scroll to position [12928, 0]
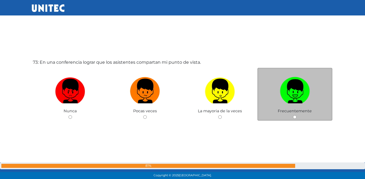
click at [285, 84] on img at bounding box center [295, 89] width 30 height 29
click at [293, 116] on input "radio" at bounding box center [295, 118] width 4 height 4
radio input "true"
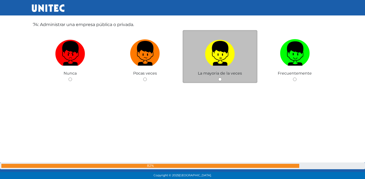
scroll to position [13145, 0]
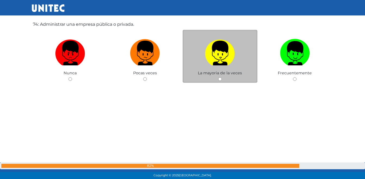
click at [230, 62] on img at bounding box center [220, 51] width 30 height 29
click at [222, 77] on input "radio" at bounding box center [220, 79] width 4 height 4
radio input "true"
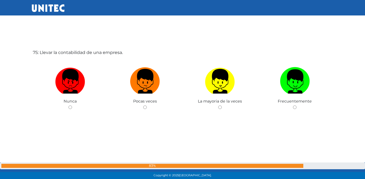
scroll to position [13301, 0]
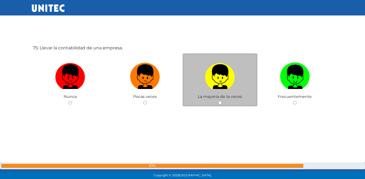
click at [208, 73] on img at bounding box center [220, 75] width 30 height 29
click at [218, 101] on input "radio" at bounding box center [220, 103] width 4 height 4
radio input "true"
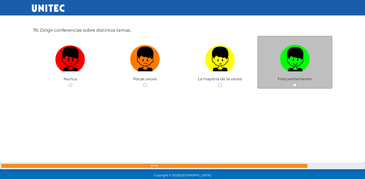
scroll to position [13508, 0]
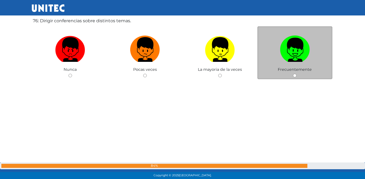
click at [299, 42] on img at bounding box center [295, 47] width 30 height 29
click at [297, 74] on input "radio" at bounding box center [295, 76] width 4 height 4
radio input "true"
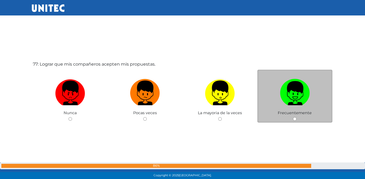
click at [301, 87] on img at bounding box center [295, 91] width 30 height 29
click at [297, 117] on input "radio" at bounding box center [295, 119] width 4 height 4
radio input "true"
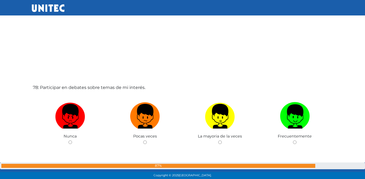
scroll to position [13790, 0]
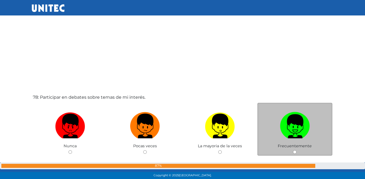
click at [290, 115] on img at bounding box center [295, 124] width 30 height 29
click at [293, 151] on input "radio" at bounding box center [295, 153] width 4 height 4
radio input "true"
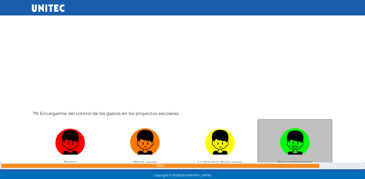
click at [304, 135] on img at bounding box center [295, 140] width 30 height 29
click at [297, 167] on input "radio" at bounding box center [295, 169] width 4 height 4
radio input "true"
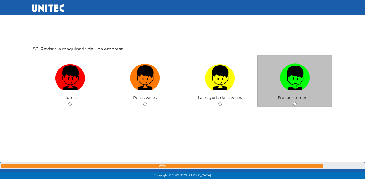
scroll to position [14198, 0]
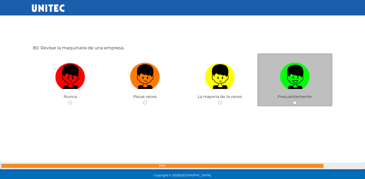
click at [295, 81] on img at bounding box center [295, 75] width 30 height 29
click at [295, 101] on input "radio" at bounding box center [295, 103] width 4 height 4
radio input "true"
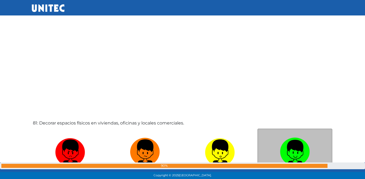
scroll to position [14322, 0]
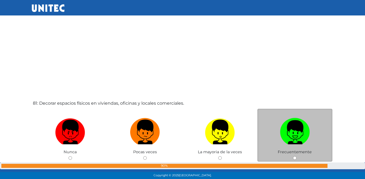
click at [291, 132] on img at bounding box center [295, 130] width 30 height 29
click at [293, 157] on input "radio" at bounding box center [295, 159] width 4 height 4
radio input "true"
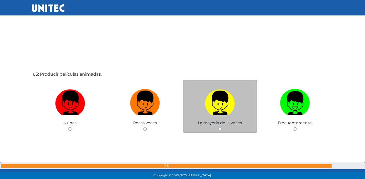
scroll to position [14712, 0]
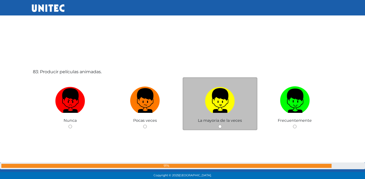
click at [225, 103] on img at bounding box center [220, 99] width 30 height 29
click at [222, 125] on input "radio" at bounding box center [220, 127] width 4 height 4
radio input "true"
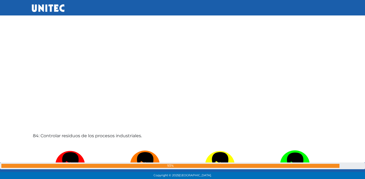
scroll to position [14915, 0]
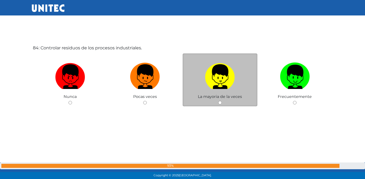
click at [226, 87] on img at bounding box center [220, 75] width 30 height 29
click at [222, 101] on input "radio" at bounding box center [220, 103] width 4 height 4
radio input "true"
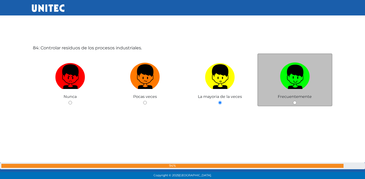
scroll to position [15051, 0]
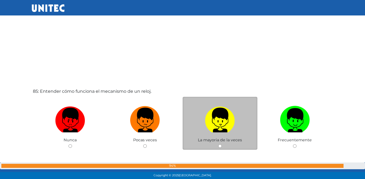
click at [231, 115] on img at bounding box center [220, 118] width 30 height 29
click at [222, 145] on input "radio" at bounding box center [220, 147] width 4 height 4
radio input "true"
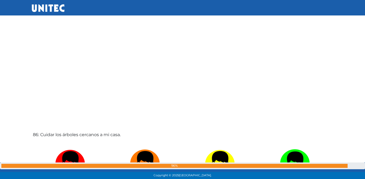
scroll to position [15296, 0]
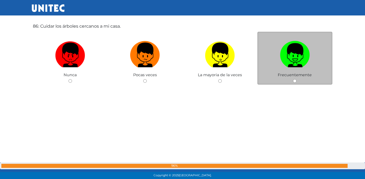
click at [297, 61] on img at bounding box center [295, 53] width 30 height 29
click at [297, 79] on input "radio" at bounding box center [295, 81] width 4 height 4
radio input "true"
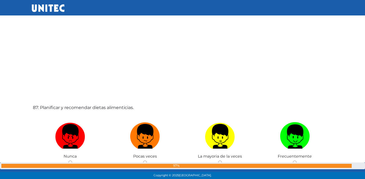
scroll to position [15404, 0]
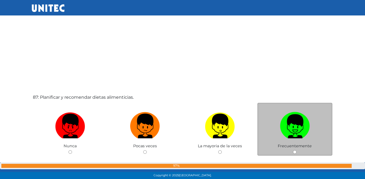
click at [301, 134] on img at bounding box center [295, 124] width 30 height 29
click at [297, 151] on input "radio" at bounding box center [295, 153] width 4 height 4
radio input "true"
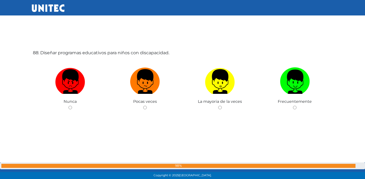
scroll to position [15633, 0]
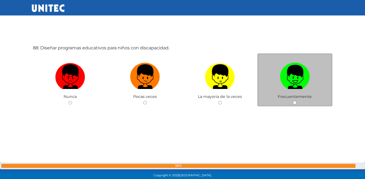
click at [285, 77] on img at bounding box center [295, 75] width 30 height 29
click at [293, 101] on input "radio" at bounding box center [295, 103] width 4 height 4
radio input "true"
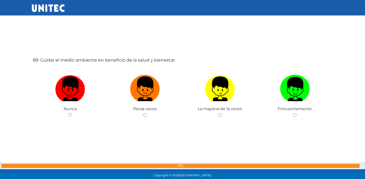
scroll to position [15812, 0]
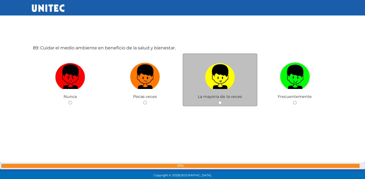
click at [225, 86] on img at bounding box center [220, 75] width 30 height 29
click at [222, 101] on input "radio" at bounding box center [220, 103] width 4 height 4
radio input "true"
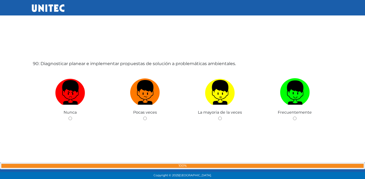
scroll to position [15992, 0]
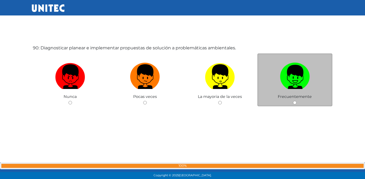
click at [280, 73] on img at bounding box center [295, 75] width 30 height 29
click at [293, 101] on input "radio" at bounding box center [295, 103] width 4 height 4
radio input "true"
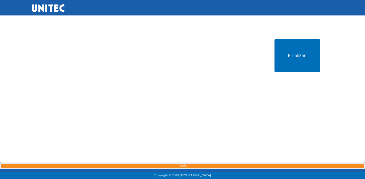
scroll to position [16182, 0]
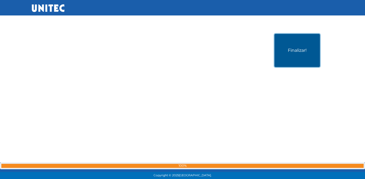
click at [294, 62] on button "Finalizar!" at bounding box center [297, 50] width 45 height 33
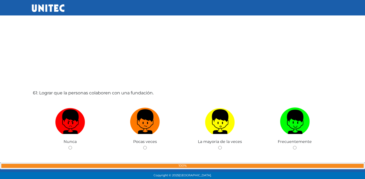
scroll to position [10773, 0]
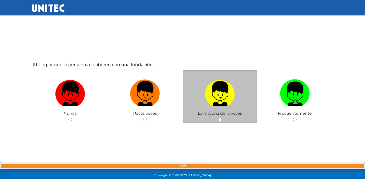
click at [230, 95] on img at bounding box center [220, 91] width 30 height 29
click at [222, 118] on input "radio" at bounding box center [220, 120] width 4 height 4
radio input "true"
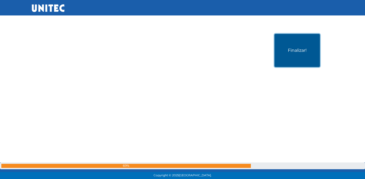
click at [308, 60] on button "Finalizar!" at bounding box center [297, 50] width 45 height 33
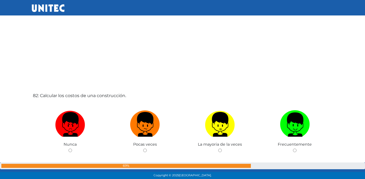
scroll to position [14540, 0]
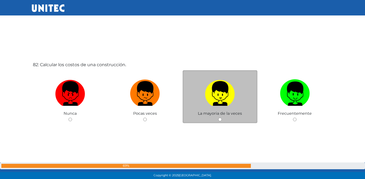
click at [207, 92] on img at bounding box center [220, 91] width 30 height 29
click at [218, 118] on input "radio" at bounding box center [220, 120] width 4 height 4
radio input "true"
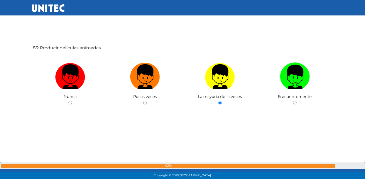
scroll to position [16182, 0]
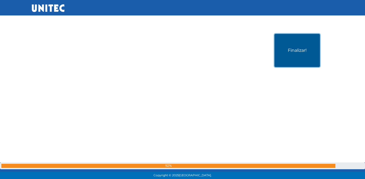
click at [304, 53] on button "Finalizar!" at bounding box center [297, 50] width 45 height 33
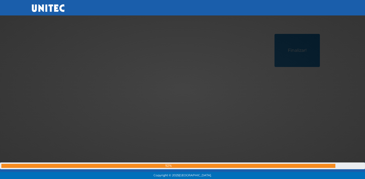
click at [183, 90] on div at bounding box center [183, 90] width 0 height 0
